Goal: Information Seeking & Learning: Learn about a topic

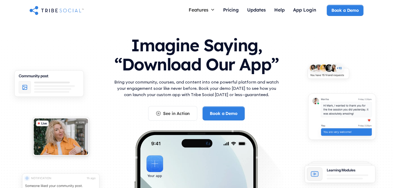
click at [70, 12] on img "home" at bounding box center [57, 10] width 54 height 10
click at [229, 11] on div "Pricing" at bounding box center [231, 10] width 16 height 6
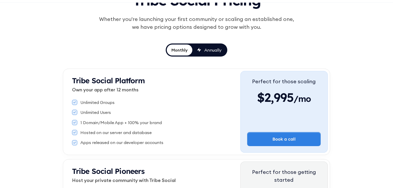
scroll to position [81, 0]
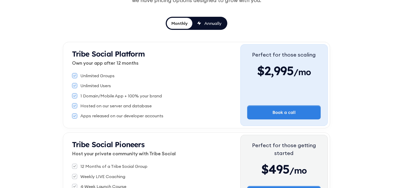
click at [209, 21] on div "Annually" at bounding box center [213, 23] width 17 height 6
